Goal: Task Accomplishment & Management: Use online tool/utility

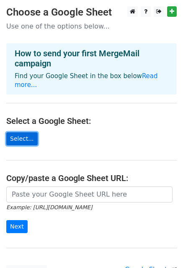
click at [27, 132] on link "Select..." at bounding box center [21, 138] width 31 height 13
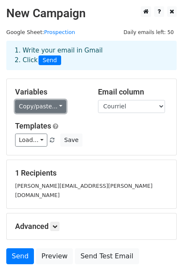
click at [38, 105] on link "Copy/paste..." at bounding box center [40, 106] width 51 height 13
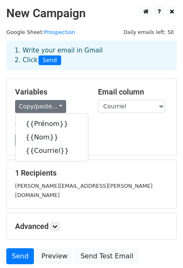
click at [124, 141] on div "Load... No templates saved Save" at bounding box center [92, 139] width 166 height 13
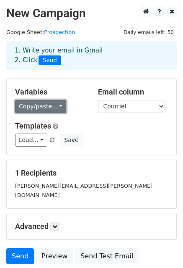
click at [39, 107] on link "Copy/paste..." at bounding box center [40, 106] width 51 height 13
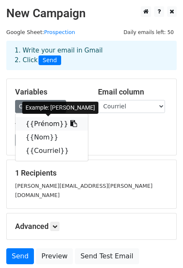
click at [39, 123] on link "{{Prénom}}" at bounding box center [52, 123] width 73 height 13
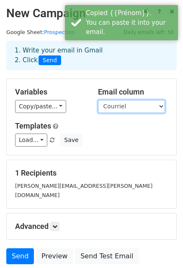
click at [131, 104] on select "Prénom Nom Courriel" at bounding box center [131, 106] width 67 height 13
click at [98, 100] on select "Prénom Nom Courriel" at bounding box center [131, 106] width 67 height 13
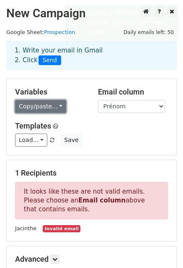
click at [34, 106] on link "Copy/paste..." at bounding box center [40, 106] width 51 height 13
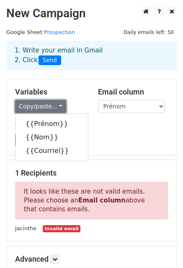
click at [35, 106] on link "Copy/paste..." at bounding box center [40, 106] width 51 height 13
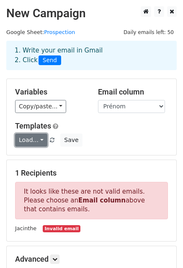
click at [39, 140] on link "Load..." at bounding box center [31, 139] width 32 height 13
click at [109, 129] on h5 "Templates" at bounding box center [91, 125] width 153 height 9
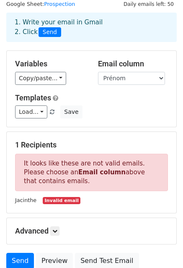
scroll to position [84, 0]
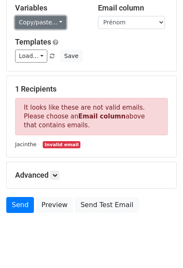
click at [42, 21] on link "Copy/paste..." at bounding box center [40, 22] width 51 height 13
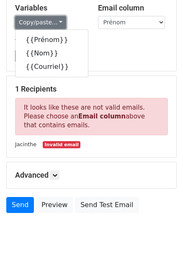
click at [42, 21] on link "Copy/paste..." at bounding box center [40, 22] width 51 height 13
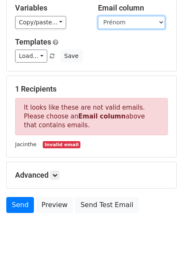
click at [128, 23] on select "Prénom Nom Courriel" at bounding box center [131, 22] width 67 height 13
select select "Courriel"
click at [98, 16] on select "Prénom Nom Courriel" at bounding box center [131, 22] width 67 height 13
click at [119, 57] on div "Load... No templates saved Save" at bounding box center [92, 56] width 166 height 13
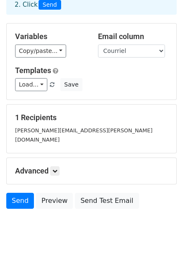
scroll to position [57, 0]
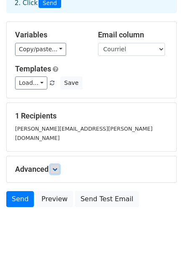
click at [60, 165] on link at bounding box center [54, 169] width 9 height 9
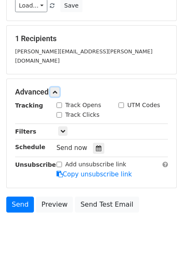
scroll to position [139, 0]
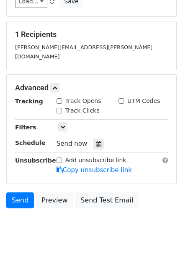
click at [60, 97] on div "Track Opens" at bounding box center [79, 101] width 45 height 9
click at [57, 98] on input "Track Opens" at bounding box center [59, 100] width 5 height 5
checkbox input "true"
click at [58, 108] on input "Track Clicks" at bounding box center [59, 110] width 5 height 5
checkbox input "true"
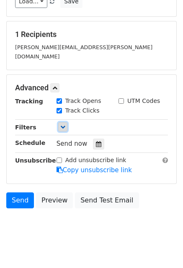
click at [64, 124] on icon at bounding box center [62, 126] width 5 height 5
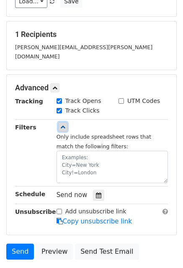
click at [64, 124] on icon at bounding box center [62, 126] width 5 height 5
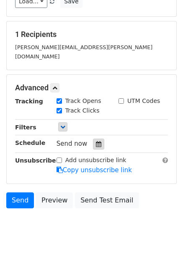
click at [96, 141] on icon at bounding box center [98, 144] width 5 height 6
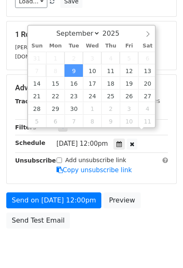
scroll to position [0, 0]
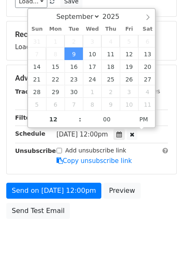
click at [104, 131] on span "Tue, Sep 9, 12:00pm" at bounding box center [83, 135] width 52 height 8
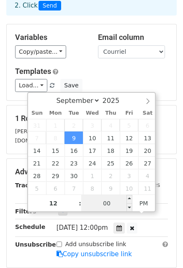
scroll to position [139, 0]
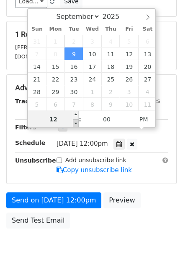
type input "2025-09-09 11:00"
type input "11"
click at [76, 123] on span at bounding box center [76, 123] width 6 height 8
type input "2025-09-09 10:00"
type input "10"
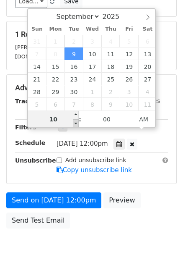
click at [76, 123] on span at bounding box center [76, 123] width 6 height 8
type input "2025-09-09 09:00"
type input "09"
click at [76, 123] on span at bounding box center [76, 123] width 6 height 8
type input "2025-09-09 08:18"
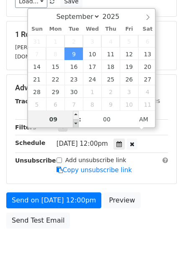
type input "08"
type input "18"
click at [76, 123] on span at bounding box center [76, 123] width 6 height 8
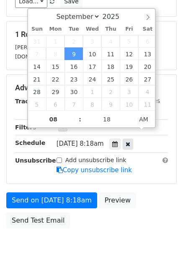
click at [131, 141] on icon at bounding box center [128, 144] width 5 height 6
type input "00"
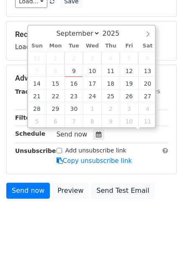
click at [133, 135] on div "Send now" at bounding box center [106, 134] width 99 height 11
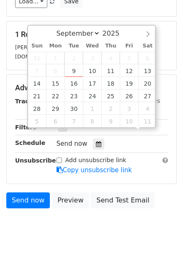
click at [146, 166] on div "Advanced Tracking Track Opens UTM Codes Track Clicks Filters Only include sprea…" at bounding box center [92, 129] width 170 height 109
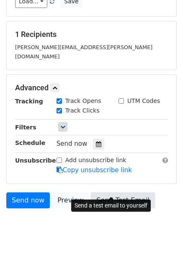
click at [123, 192] on link "Send Test Email" at bounding box center [123, 200] width 64 height 16
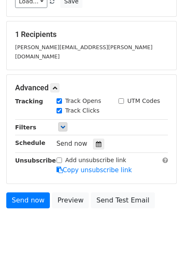
click at [39, 214] on body "New Campaign Daily emails left: 50 Google Sheet: Prospection 1. Write your emai…" at bounding box center [91, 57] width 183 height 378
drag, startPoint x: 40, startPoint y: 236, endPoint x: 38, endPoint y: 227, distance: 9.5
click at [40, 236] on html "New Campaign Daily emails left: 50 Google Sheet: Prospection 1. Write your emai…" at bounding box center [91, 70] width 183 height 418
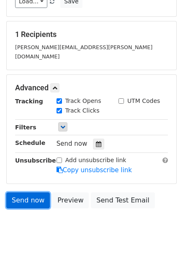
click at [27, 192] on link "Send now" at bounding box center [28, 200] width 44 height 16
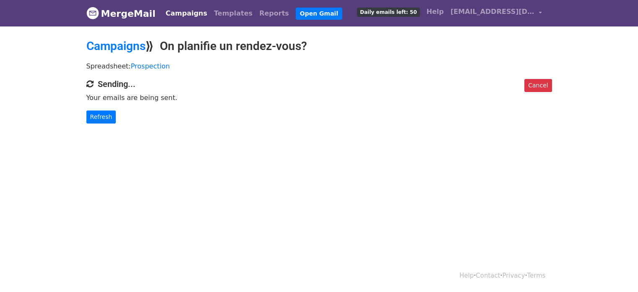
click at [177, 14] on link "Campaigns" at bounding box center [186, 13] width 48 height 17
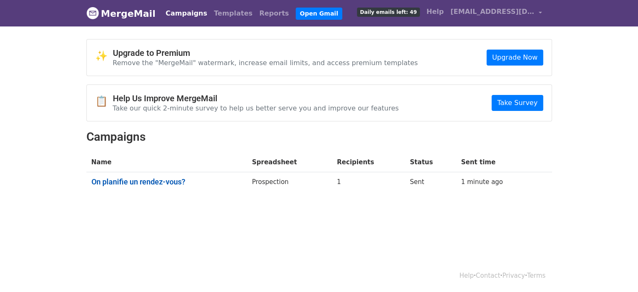
click at [133, 180] on link "On planifie un rendez-vous?" at bounding box center [166, 181] width 151 height 9
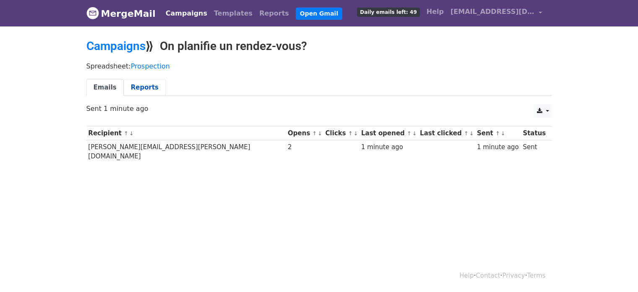
click at [132, 90] on link "Reports" at bounding box center [145, 87] width 42 height 17
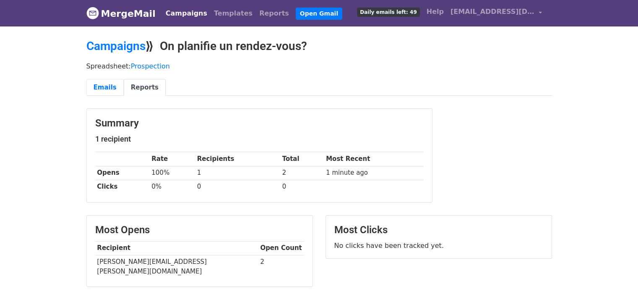
click at [107, 86] on link "Emails" at bounding box center [104, 87] width 37 height 17
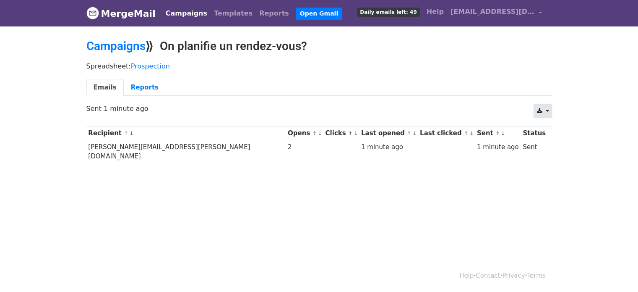
click at [548, 110] on link at bounding box center [543, 110] width 18 height 13
click at [414, 225] on html "MergeMail Campaigns Templates Reports Open Gmail Daily emails left: 49 Help plu…" at bounding box center [319, 146] width 638 height 292
click at [110, 46] on link "Campaigns" at bounding box center [115, 46] width 59 height 14
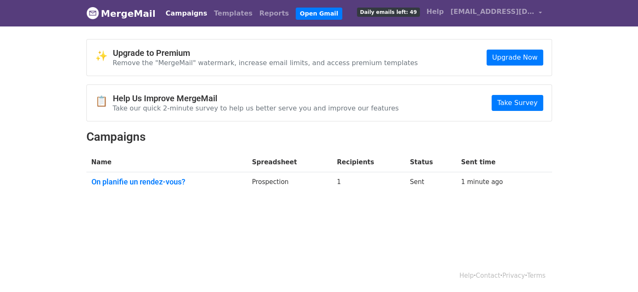
click at [298, 220] on body "MergeMail Campaigns Templates Reports Open Gmail Daily emails left: 49 Help [EM…" at bounding box center [319, 117] width 638 height 235
click at [363, 195] on div "✨ Upgrade to Premium Remove the "MergeMail" watermark, increase email limits, a…" at bounding box center [319, 120] width 478 height 162
click at [173, 15] on link "Campaigns" at bounding box center [186, 13] width 48 height 17
click at [112, 12] on link "MergeMail" at bounding box center [120, 14] width 69 height 18
